Goal: Task Accomplishment & Management: Complete application form

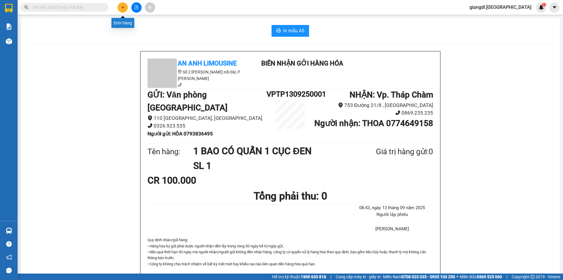
click at [121, 8] on icon "plus" at bounding box center [123, 7] width 4 height 4
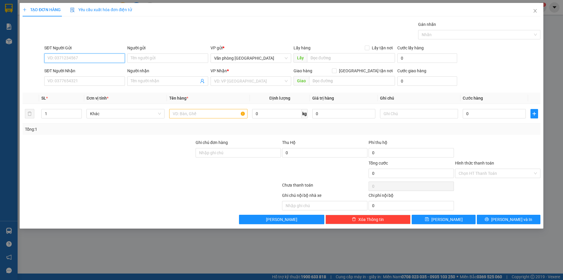
click at [100, 55] on input "SĐT Người Gửi" at bounding box center [84, 57] width 81 height 9
type input "0963510024"
click at [106, 71] on div "0963510024 - PHƯỢNG" at bounding box center [85, 70] width 74 height 6
type input "PHƯỢNG"
type input "0833700861"
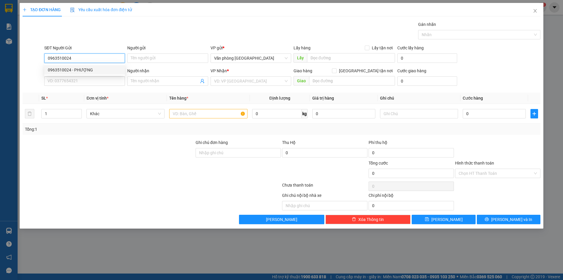
type input "THÀNH"
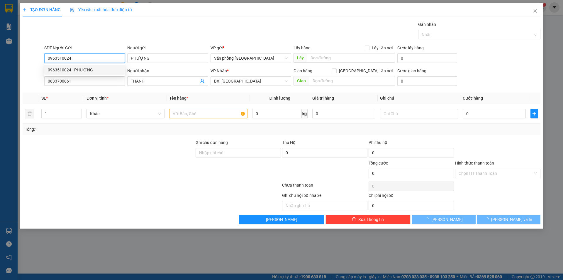
type input "40.000"
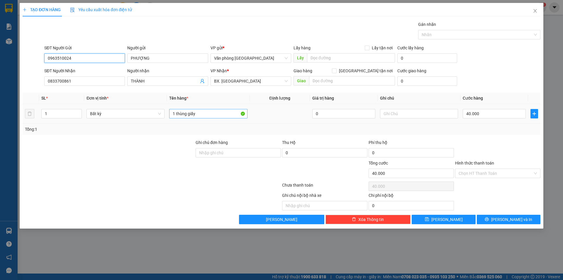
type input "0963510024"
click at [193, 117] on input "1 thùng giấy" at bounding box center [208, 113] width 78 height 9
click at [64, 110] on input "1" at bounding box center [62, 113] width 40 height 9
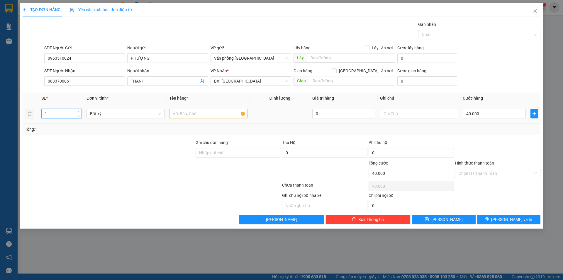
click at [64, 110] on input "1" at bounding box center [62, 113] width 40 height 9
type input "4"
click at [182, 110] on input "text" at bounding box center [208, 113] width 78 height 9
type input "0"
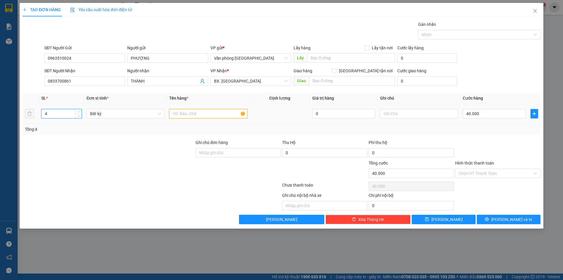
type input "0"
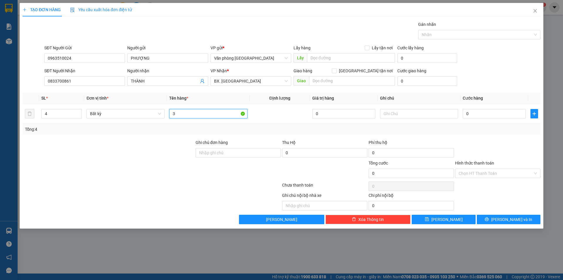
type input "3"
click at [49, 114] on input "4" at bounding box center [62, 113] width 40 height 9
type input "5"
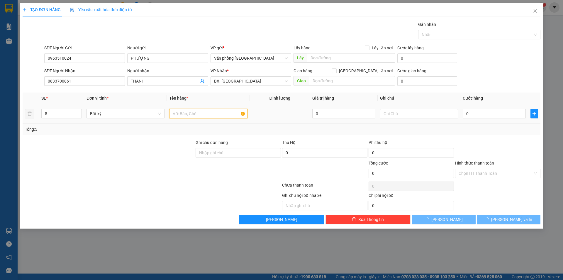
click at [187, 111] on input "text" at bounding box center [208, 113] width 78 height 9
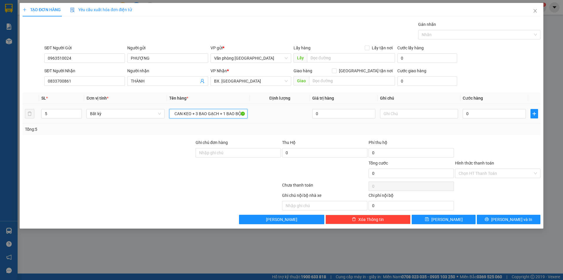
scroll to position [0, 4]
type input "1 CAN KEO + 3 BAO GẠCH + 1 BAO BỘT"
click at [467, 110] on input "0" at bounding box center [494, 113] width 63 height 9
click at [466, 112] on input "0" at bounding box center [494, 113] width 63 height 9
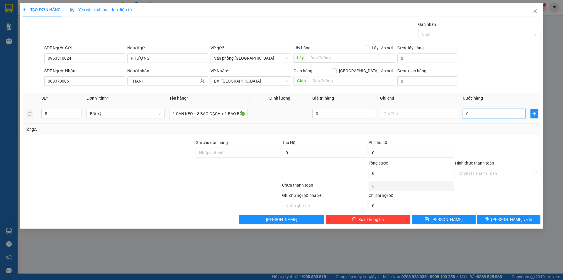
click at [466, 114] on input "0" at bounding box center [494, 113] width 63 height 9
type input "20"
type input "220"
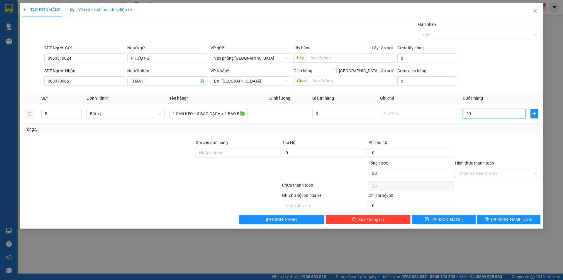
type input "220"
type input "2.200"
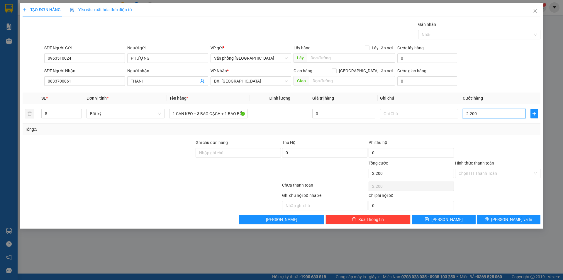
type input "22.000"
type input "220.000"
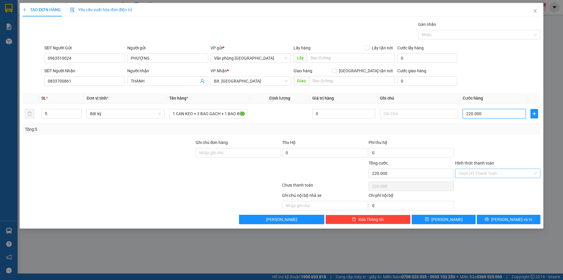
type input "220.000"
drag, startPoint x: 486, startPoint y: 173, endPoint x: 485, endPoint y: 177, distance: 5.1
click at [485, 173] on input "Hình thức thanh toán" at bounding box center [496, 173] width 74 height 9
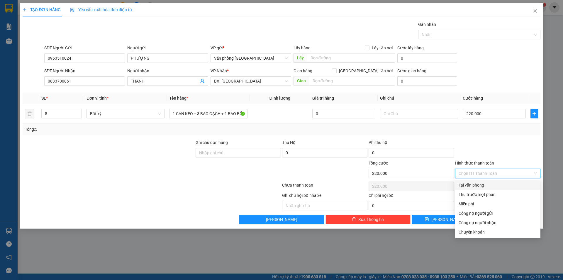
click at [482, 182] on div "Tại văn phòng" at bounding box center [498, 185] width 78 height 6
type input "0"
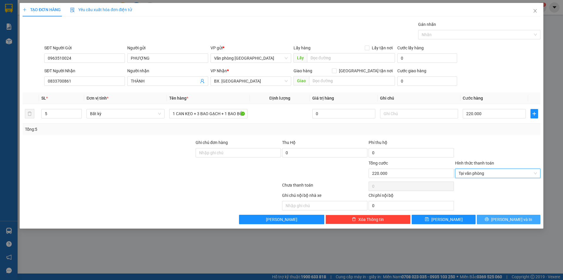
click at [489, 218] on icon "printer" at bounding box center [487, 219] width 4 height 4
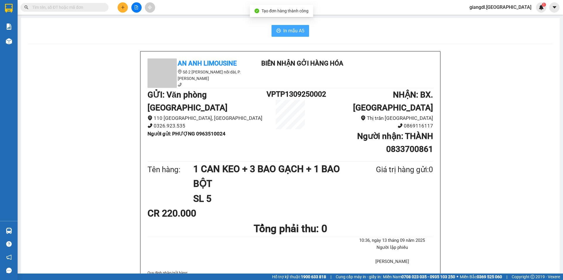
click at [294, 35] on button "In mẫu A5" at bounding box center [291, 31] width 38 height 12
click at [294, 28] on span "In mẫu A5" at bounding box center [293, 30] width 21 height 7
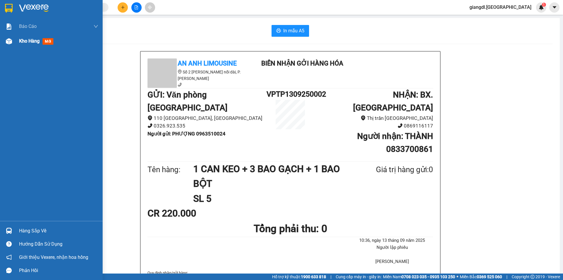
click at [45, 45] on div "Kho hàng mới" at bounding box center [58, 41] width 79 height 15
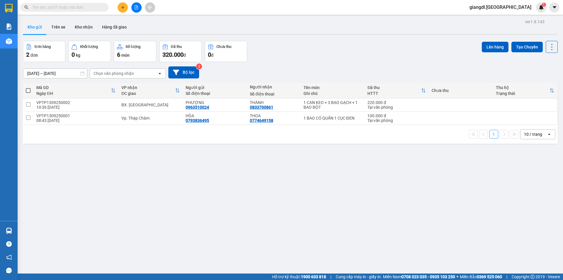
click at [123, 4] on button at bounding box center [123, 7] width 10 height 10
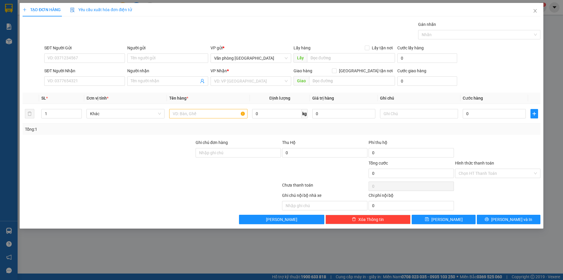
click at [105, 53] on div "SĐT Người Gửi" at bounding box center [84, 49] width 81 height 9
click at [106, 62] on input "SĐT Người Gửi" at bounding box center [84, 57] width 81 height 9
type input "0383146923"
click at [154, 62] on input "Người gửi" at bounding box center [167, 57] width 81 height 9
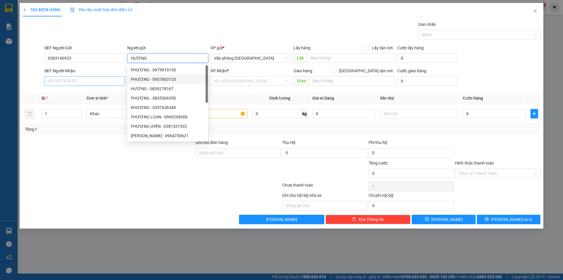
type input "HƯƠNG"
click at [86, 80] on input "SĐT Người Nhận" at bounding box center [84, 80] width 81 height 9
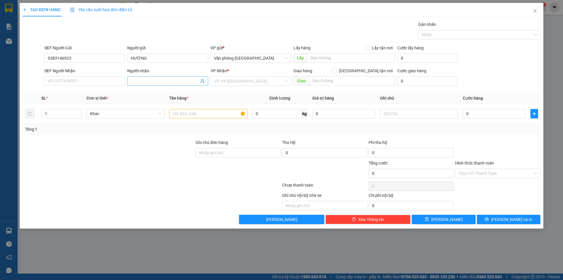
click at [148, 82] on input "Người nhận" at bounding box center [165, 81] width 68 height 6
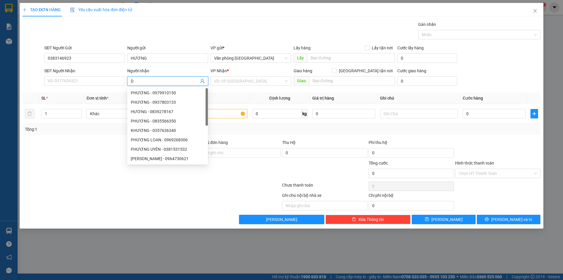
type input "D"
type input "ĐỨC"
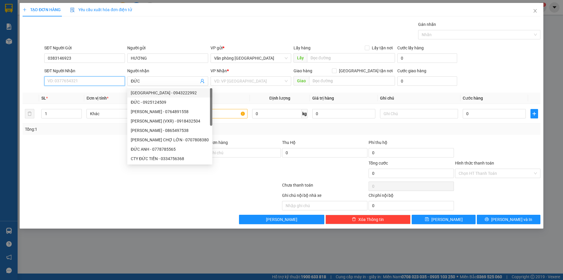
click at [82, 80] on input "SĐT Người Nhận" at bounding box center [84, 80] width 81 height 9
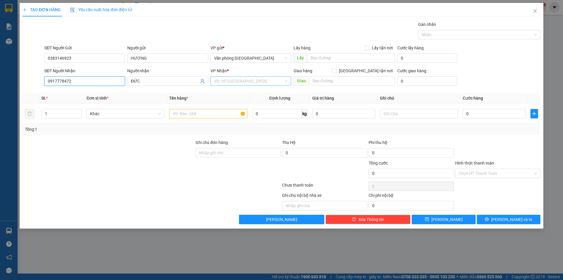
type input "0917778472"
click at [246, 82] on input "search" at bounding box center [249, 81] width 70 height 9
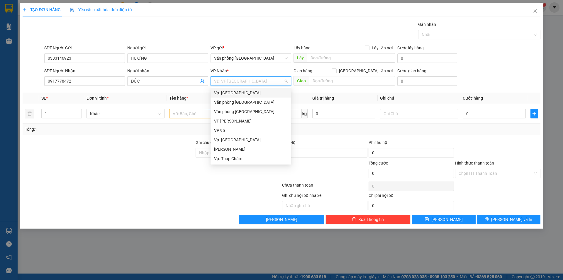
click at [238, 96] on div "Vp. [GEOGRAPHIC_DATA]" at bounding box center [251, 92] width 74 height 6
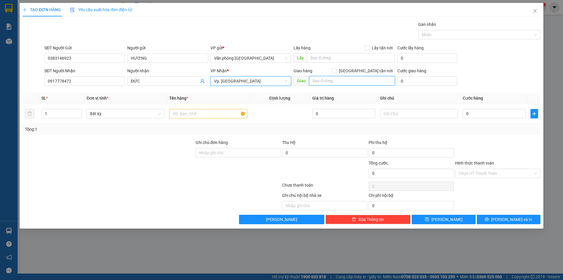
click at [322, 81] on input "text" at bounding box center [352, 80] width 86 height 9
type input "N"
type input "[PERSON_NAME]"
click at [226, 113] on input "text" at bounding box center [208, 113] width 78 height 9
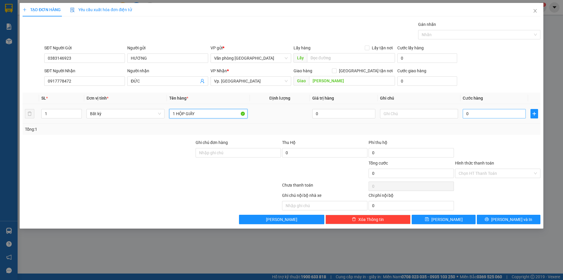
type input "1 HỘP GIẤY"
click at [467, 114] on input "0" at bounding box center [494, 113] width 63 height 9
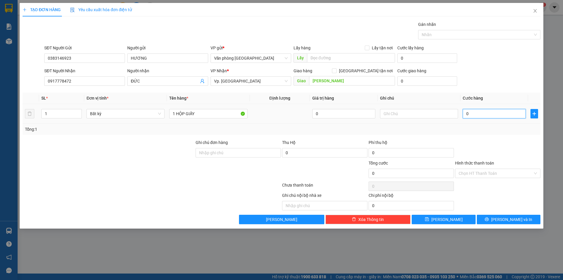
click at [467, 112] on input "0" at bounding box center [494, 113] width 63 height 9
type input "30"
type input "300"
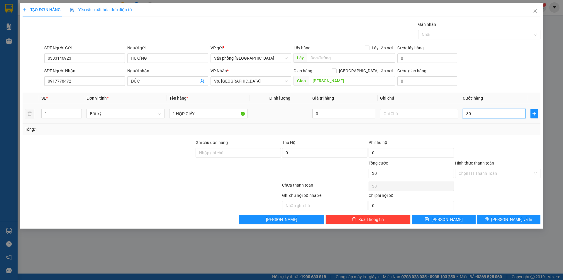
type input "300"
type input "3.000"
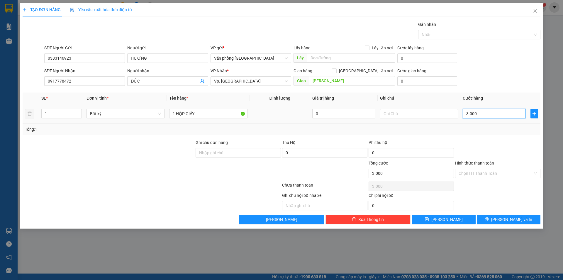
type input "30.000"
click at [483, 173] on input "Hình thức thanh toán" at bounding box center [496, 173] width 74 height 9
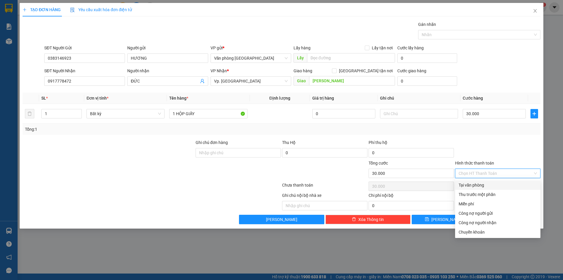
click at [484, 188] on div "Tại văn phòng" at bounding box center [497, 184] width 85 height 9
type input "0"
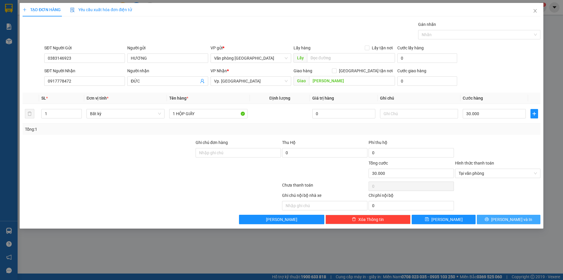
click at [489, 221] on button "[PERSON_NAME] và In" at bounding box center [509, 218] width 64 height 9
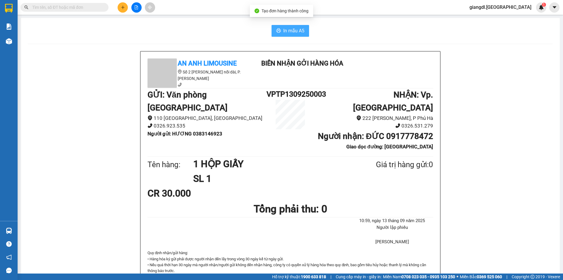
click at [302, 31] on span "In mẫu A5" at bounding box center [293, 30] width 21 height 7
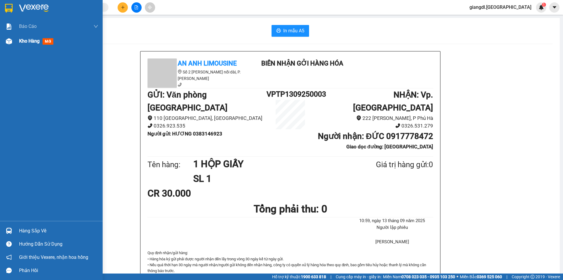
click at [25, 46] on div "Kho hàng mới" at bounding box center [58, 41] width 79 height 15
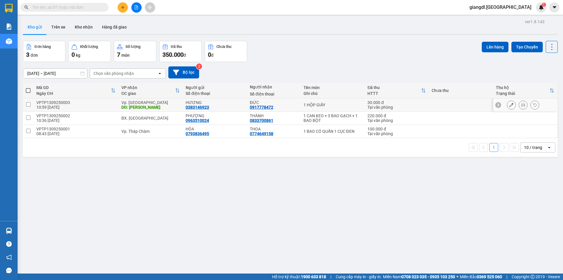
click at [510, 105] on icon at bounding box center [512, 105] width 4 height 4
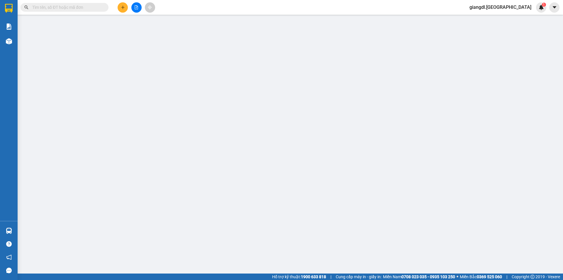
type input "0383146923"
type input "HƯƠNG"
type input "0917778472"
type input "ĐỨC"
type input "[PERSON_NAME]"
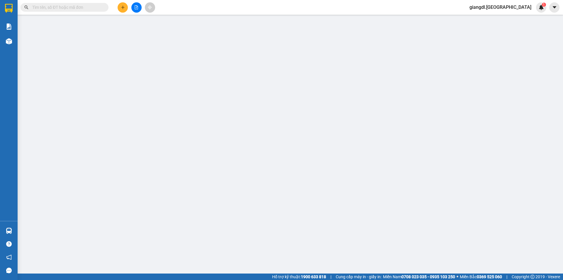
type input "30.000"
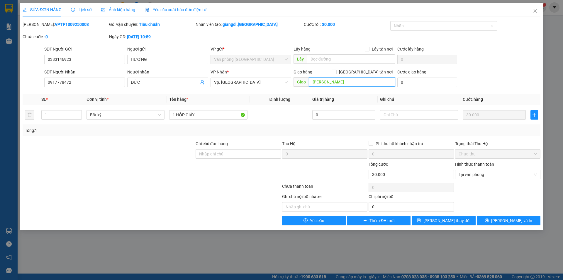
click at [342, 84] on input "[PERSON_NAME]" at bounding box center [352, 81] width 86 height 9
type input "[PERSON_NAME]"
click at [504, 220] on span "[PERSON_NAME] và In" at bounding box center [511, 220] width 41 height 6
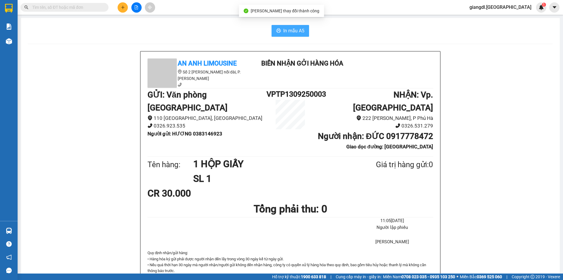
click at [297, 28] on span "In mẫu A5" at bounding box center [293, 30] width 21 height 7
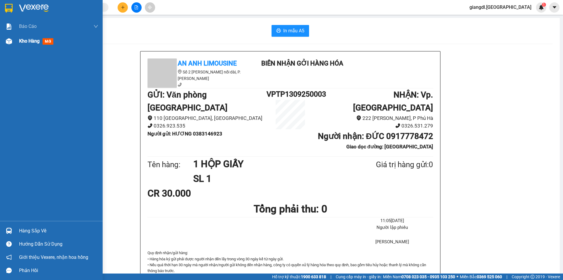
click at [28, 43] on span "Kho hàng" at bounding box center [29, 41] width 21 height 6
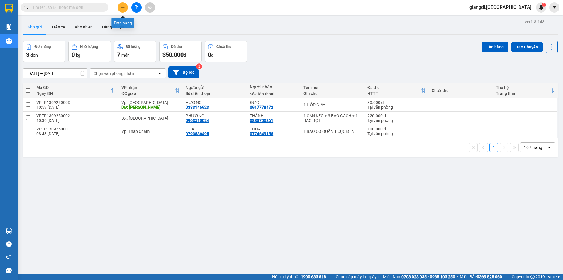
click at [123, 3] on button at bounding box center [123, 7] width 10 height 10
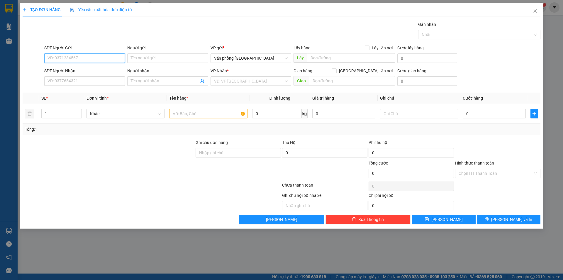
click at [87, 57] on input "SĐT Người Gửi" at bounding box center [84, 57] width 81 height 9
type input "0914267765"
click at [147, 58] on input "Người gửi" at bounding box center [167, 57] width 81 height 9
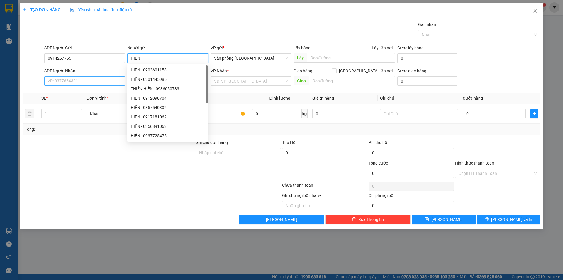
type input "HIỀN"
click at [68, 81] on input "SĐT Người Nhận" at bounding box center [84, 80] width 81 height 9
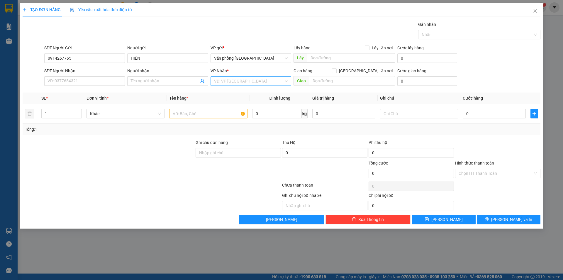
click at [239, 80] on input "search" at bounding box center [249, 81] width 70 height 9
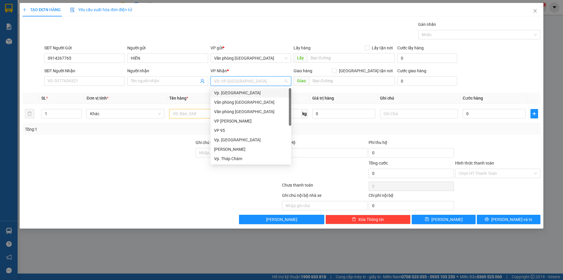
click at [238, 92] on div "Vp. [GEOGRAPHIC_DATA]" at bounding box center [251, 92] width 74 height 6
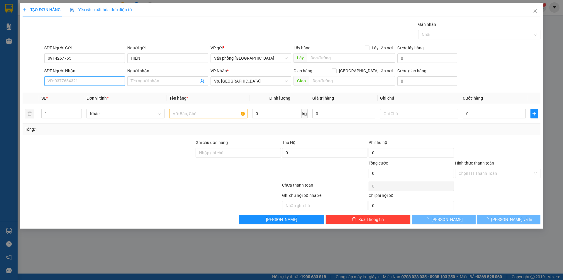
drag, startPoint x: 75, startPoint y: 75, endPoint x: 74, endPoint y: 79, distance: 3.6
click at [75, 76] on div "SĐT Người Nhận" at bounding box center [84, 71] width 81 height 9
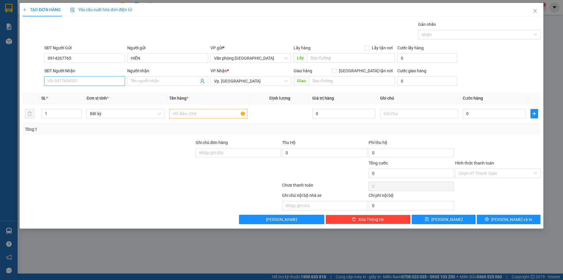
click at [74, 79] on input "SĐT Người Nhận" at bounding box center [84, 80] width 81 height 9
type input "0983330579"
click at [136, 81] on input "Người nhận" at bounding box center [165, 81] width 68 height 6
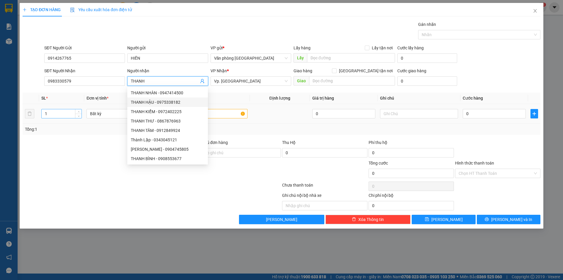
type input "THANH"
click at [56, 114] on input "1" at bounding box center [62, 113] width 40 height 9
click at [57, 114] on input "1" at bounding box center [62, 113] width 40 height 9
click at [56, 114] on input "1" at bounding box center [62, 113] width 40 height 9
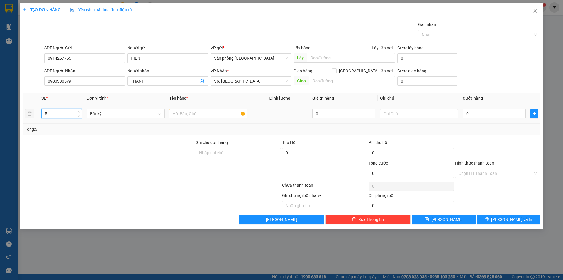
type input "5"
click at [181, 114] on input "text" at bounding box center [208, 113] width 78 height 9
type input "5 CỤC MÔ TƠ"
click at [469, 113] on input "0" at bounding box center [494, 113] width 63 height 9
click at [467, 113] on input "0" at bounding box center [494, 113] width 63 height 9
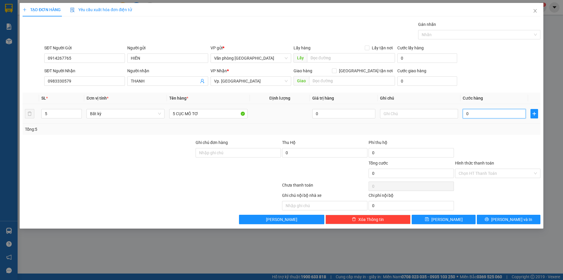
click at [466, 114] on input "0" at bounding box center [494, 113] width 63 height 9
click at [415, 115] on input "text" at bounding box center [419, 113] width 78 height 9
click at [464, 114] on input "0" at bounding box center [494, 113] width 63 height 9
click at [468, 114] on input "0" at bounding box center [494, 113] width 63 height 9
click at [467, 114] on input "0" at bounding box center [494, 113] width 63 height 9
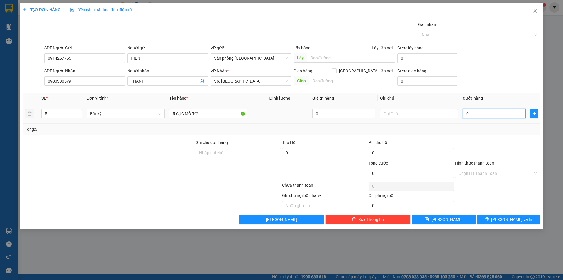
click at [466, 113] on input "0" at bounding box center [494, 113] width 63 height 9
type input "60"
type input "630"
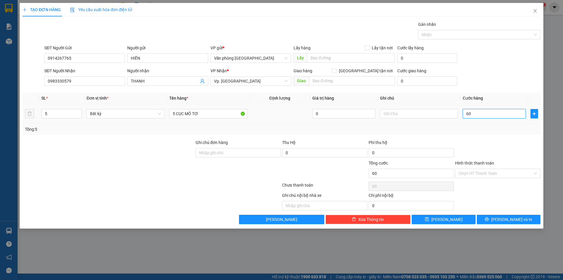
type input "630"
type input "6.300"
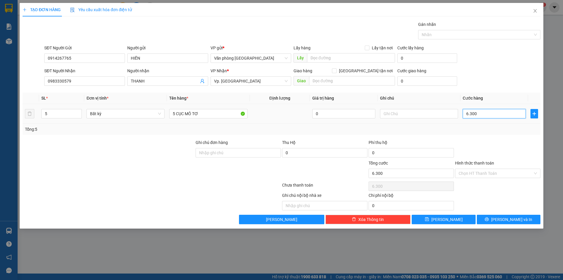
type input "63.000"
type input "630.000"
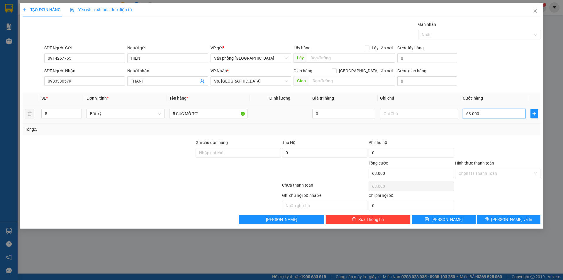
type input "630.000"
click at [490, 173] on input "Hình thức thanh toán" at bounding box center [496, 173] width 74 height 9
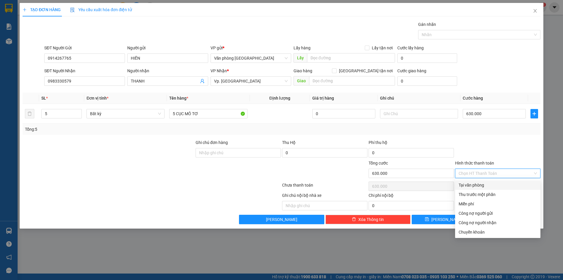
click at [491, 176] on input "Hình thức thanh toán" at bounding box center [496, 173] width 74 height 9
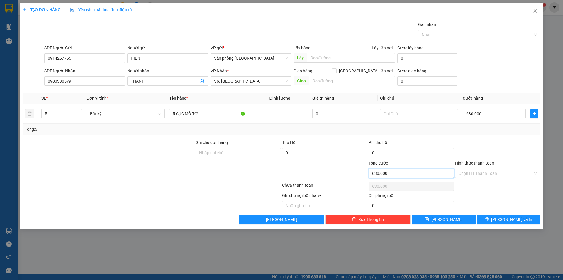
click at [417, 176] on input "630.000" at bounding box center [411, 172] width 85 height 9
click at [420, 174] on input "630.000" at bounding box center [411, 172] width 85 height 9
click at [502, 218] on button "[PERSON_NAME] và In" at bounding box center [509, 218] width 64 height 9
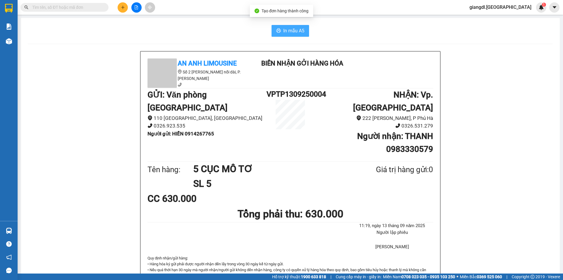
click at [296, 32] on span "In mẫu A5" at bounding box center [293, 30] width 21 height 7
click at [296, 31] on span "In mẫu A5" at bounding box center [293, 30] width 21 height 7
